Goal: Task Accomplishment & Management: Complete application form

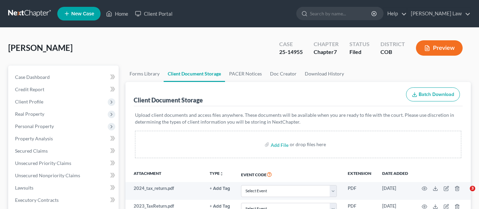
select select "28"
select select "5"
click at [121, 8] on link "Home" at bounding box center [117, 14] width 29 height 12
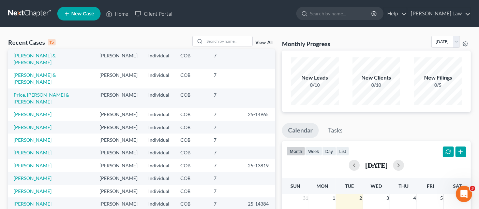
scroll to position [47, 0]
click at [123, 10] on link "Home" at bounding box center [117, 14] width 29 height 12
click at [32, 91] on link "Price, [PERSON_NAME] & [PERSON_NAME]" at bounding box center [42, 97] width 56 height 13
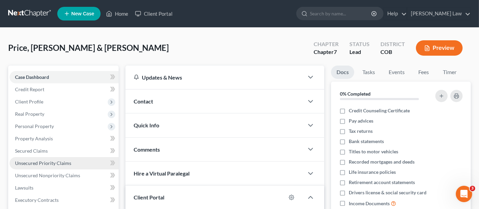
scroll to position [114, 0]
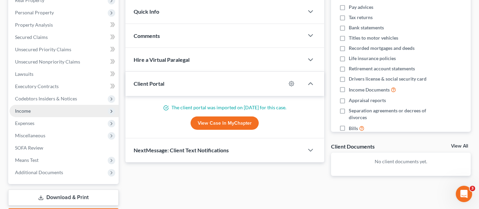
click at [34, 111] on span "Income" at bounding box center [64, 111] width 109 height 12
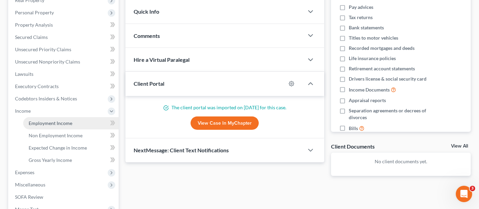
click at [52, 120] on span "Employment Income" at bounding box center [51, 123] width 44 height 6
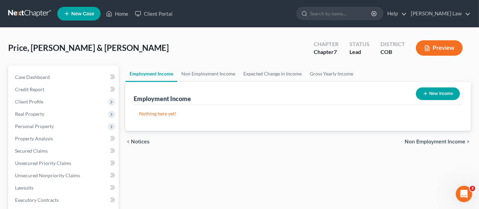
click at [430, 96] on button "New Income" at bounding box center [438, 93] width 44 height 13
select select "0"
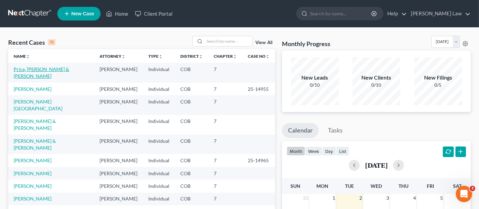
click at [45, 68] on link "Price, [PERSON_NAME] & [PERSON_NAME]" at bounding box center [42, 72] width 56 height 13
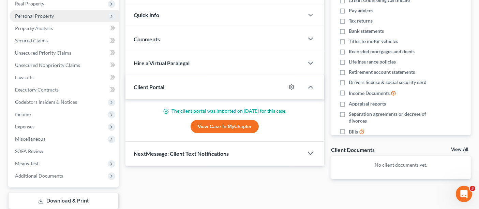
scroll to position [114, 0]
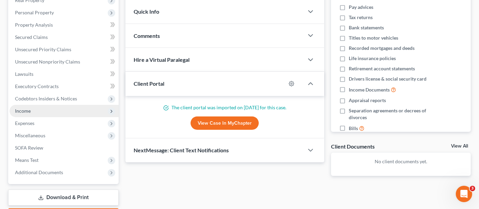
click at [28, 111] on span "Income" at bounding box center [23, 111] width 16 height 6
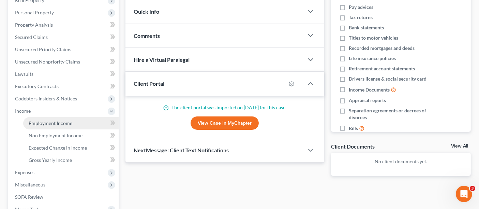
click at [60, 120] on span "Employment Income" at bounding box center [51, 123] width 44 height 6
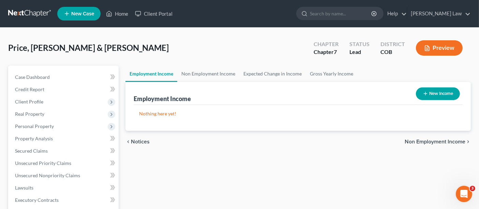
click at [432, 94] on button "New Income" at bounding box center [438, 93] width 44 height 13
select select "0"
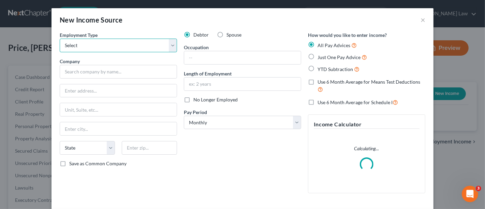
drag, startPoint x: 80, startPoint y: 46, endPoint x: 80, endPoint y: 50, distance: 3.8
click at [80, 47] on select "Select Full or Part Time Employment Self Employment" at bounding box center [118, 46] width 117 height 14
click at [87, 47] on select "Select Full or Part Time Employment Self Employment" at bounding box center [118, 46] width 117 height 14
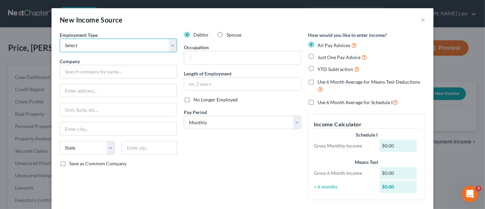
select select "0"
click at [60, 39] on select "Select Full or Part Time Employment Self Employment" at bounding box center [118, 46] width 117 height 14
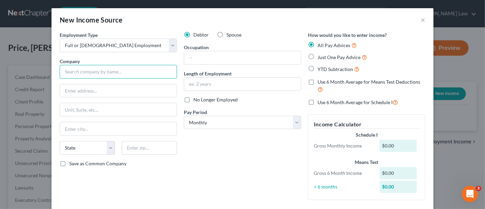
click at [126, 75] on input "text" at bounding box center [118, 72] width 117 height 14
type input "V"
click at [126, 75] on input "One Verizon Way" at bounding box center [118, 72] width 117 height 14
drag, startPoint x: 126, startPoint y: 75, endPoint x: 113, endPoint y: 75, distance: 12.6
click at [113, 75] on input "One Verizon Way" at bounding box center [118, 72] width 117 height 14
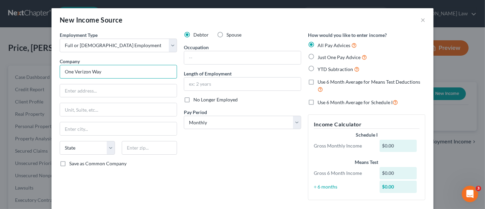
drag, startPoint x: 100, startPoint y: 69, endPoint x: 48, endPoint y: 69, distance: 52.6
click at [48, 69] on div "New Income Source × Employment Type * Select Full or Part Time Employment Self …" at bounding box center [242, 104] width 485 height 209
type input "Cellco Partnership"
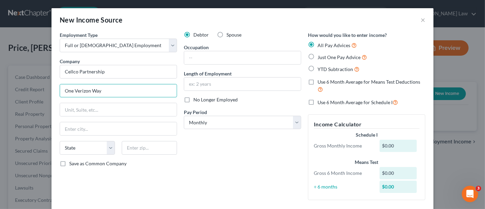
type input "One Verizon Way"
click at [102, 115] on input "text" at bounding box center [118, 109] width 117 height 13
click at [70, 128] on input "text" at bounding box center [118, 128] width 117 height 13
type input "C"
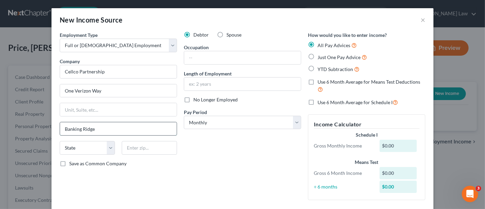
type input "Banking Ridge"
select select "33"
type input "07920"
type input "Basking Ridge"
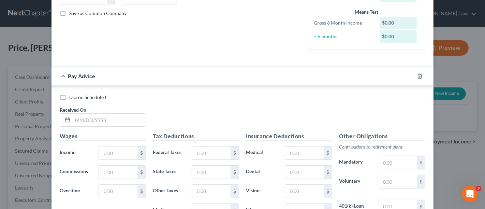
scroll to position [227, 0]
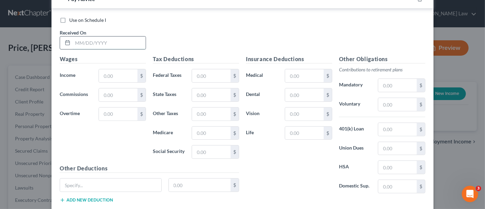
click at [92, 38] on input "text" at bounding box center [109, 43] width 73 height 13
type input "12/07/2024"
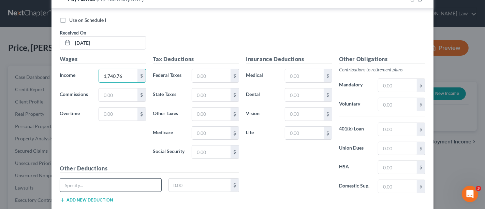
type input "1,740.76"
click at [136, 186] on input "text" at bounding box center [110, 184] width 101 height 13
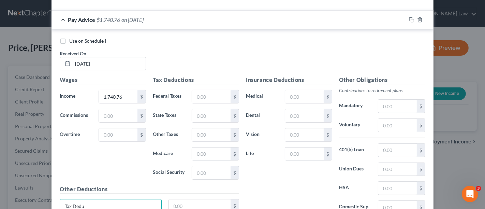
scroll to position [189, 0]
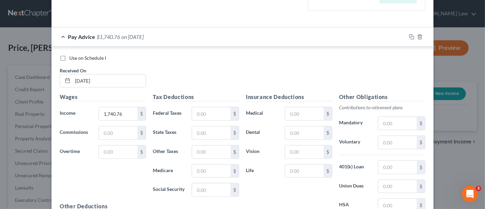
type input "Tax Deductions"
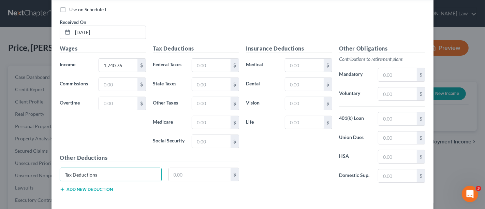
scroll to position [267, 0]
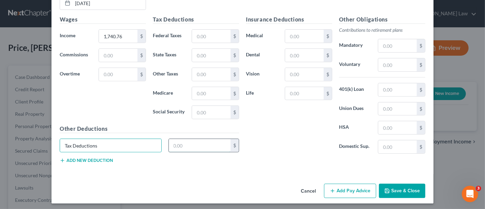
click at [175, 146] on input "text" at bounding box center [200, 145] width 62 height 13
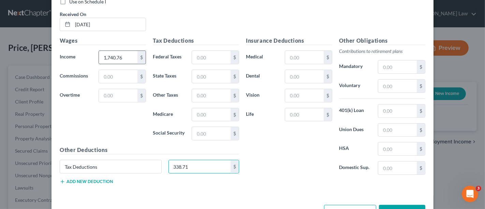
scroll to position [229, 0]
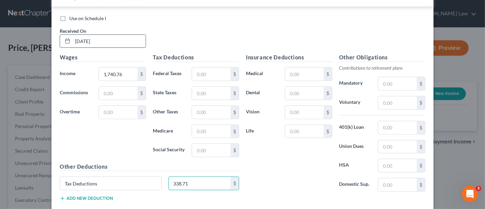
type input "338.71"
drag, startPoint x: 85, startPoint y: 42, endPoint x: 99, endPoint y: 47, distance: 14.9
click at [85, 42] on input "12/07/2024" at bounding box center [109, 41] width 73 height 13
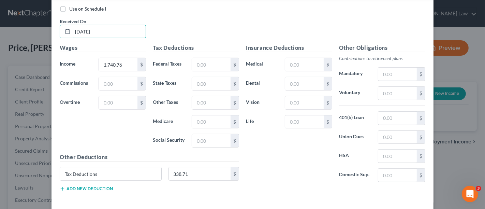
scroll to position [191, 0]
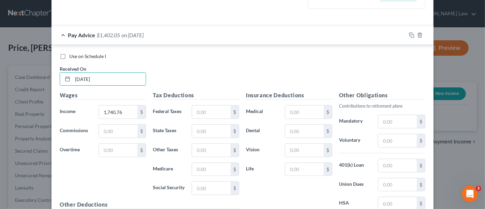
type input "12/06/2024"
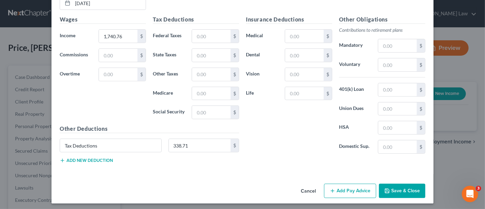
drag, startPoint x: 355, startPoint y: 187, endPoint x: 15, endPoint y: 191, distance: 339.2
click at [355, 187] on button "Add Pay Advice" at bounding box center [350, 191] width 52 height 14
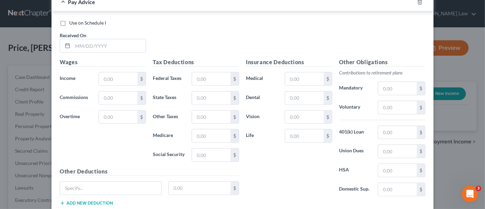
scroll to position [414, 0]
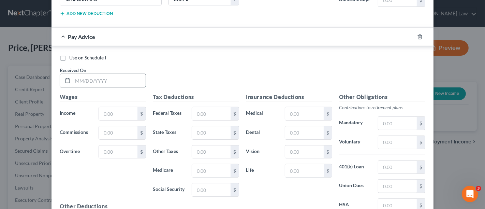
click at [84, 78] on input "text" at bounding box center [109, 80] width 73 height 13
type input "12/20/2024"
click at [103, 113] on input "text" at bounding box center [118, 113] width 39 height 13
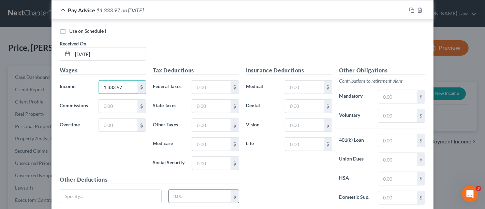
scroll to position [451, 0]
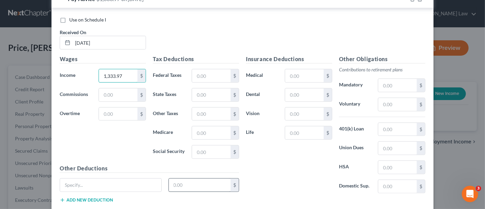
type input "1,333.97"
drag, startPoint x: 182, startPoint y: 178, endPoint x: 86, endPoint y: 184, distance: 96.7
click at [179, 178] on input "text" at bounding box center [200, 184] width 62 height 13
click at [79, 182] on input "text" at bounding box center [110, 184] width 101 height 13
click at [190, 179] on input "text" at bounding box center [200, 184] width 62 height 13
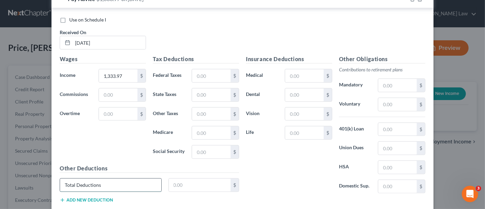
click at [69, 181] on input "Total Deductions" at bounding box center [110, 184] width 101 height 13
type input "Tax Deductions"
click at [199, 178] on input "text" at bounding box center [200, 184] width 62 height 13
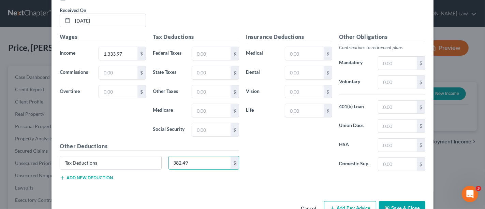
scroll to position [489, 0]
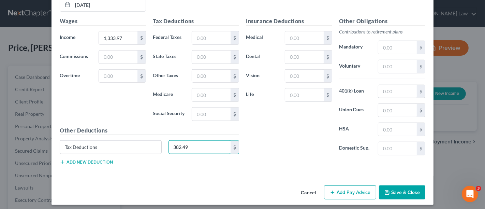
type input "382.49"
click at [77, 154] on div "Tax Deductions 382.49 $" at bounding box center [149, 149] width 186 height 19
click at [82, 159] on button "Add new deduction" at bounding box center [86, 161] width 53 height 5
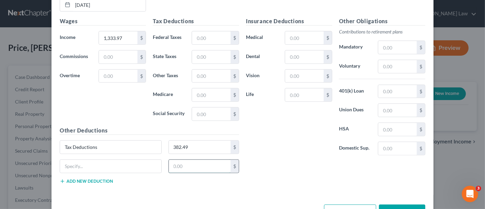
click at [176, 164] on input "text" at bounding box center [200, 166] width 62 height 13
type input "156.74"
click at [104, 165] on input "text" at bounding box center [110, 166] width 101 height 13
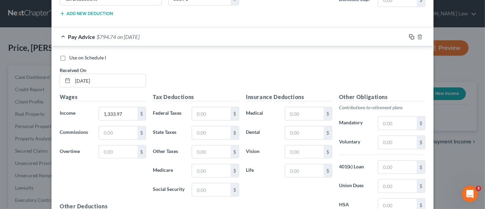
type input "Total Deductions"
click at [409, 37] on icon "button" at bounding box center [411, 36] width 5 height 5
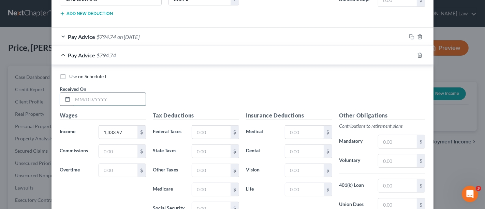
click at [116, 96] on input "text" at bounding box center [109, 99] width 73 height 13
type input "12/27/2024"
type input "285.74"
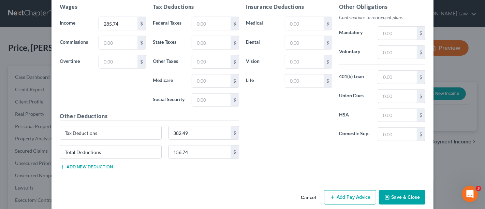
scroll to position [527, 0]
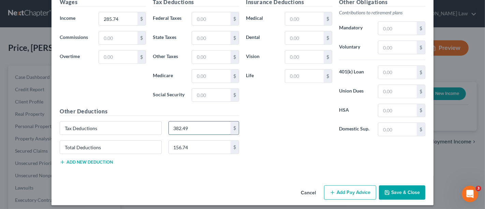
click at [200, 122] on input "382.49" at bounding box center [200, 127] width 62 height 13
type input "93.76"
type input "17.15"
click at [397, 185] on button "Save & Close" at bounding box center [402, 192] width 46 height 14
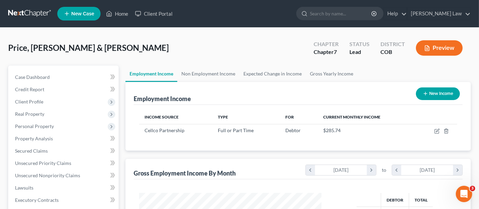
scroll to position [121, 193]
